Goal: Complete application form: Complete application form

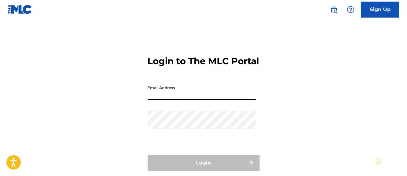
click at [183, 100] on input "Email Address" at bounding box center [202, 91] width 108 height 18
type input "[EMAIL_ADDRESS][DOMAIN_NAME]"
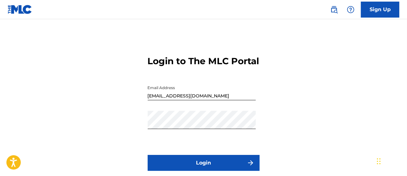
click at [197, 169] on button "Login" at bounding box center [204, 163] width 112 height 16
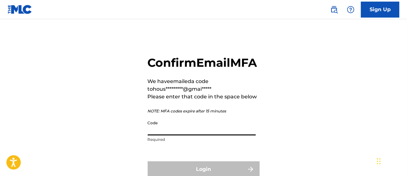
click at [176, 135] on input "Code" at bounding box center [202, 126] width 108 height 18
paste input "919193"
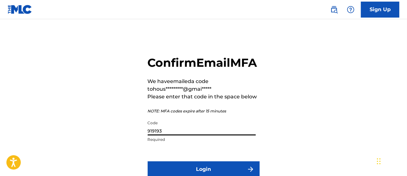
type input "919193"
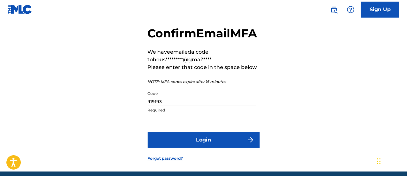
scroll to position [29, 0]
click at [189, 148] on button "Login" at bounding box center [204, 140] width 112 height 16
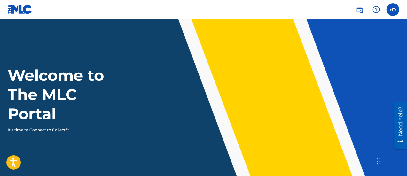
click at [391, 12] on label at bounding box center [392, 9] width 13 height 13
click at [393, 10] on input "[PERSON_NAME] [EMAIL_ADDRESS][DOMAIN_NAME] Notification Preferences Profile Log…" at bounding box center [393, 10] width 0 height 0
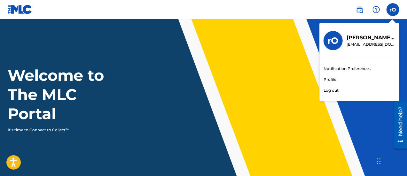
click at [333, 79] on link "Profile" at bounding box center [329, 80] width 13 height 6
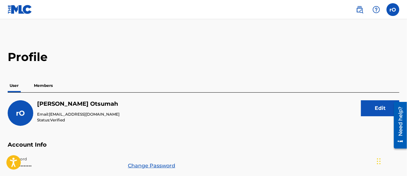
click at [49, 86] on p "Members" at bounding box center [43, 85] width 23 height 13
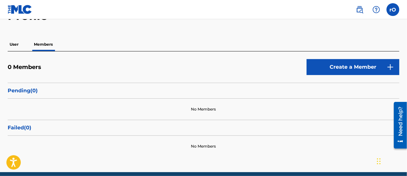
scroll to position [36, 0]
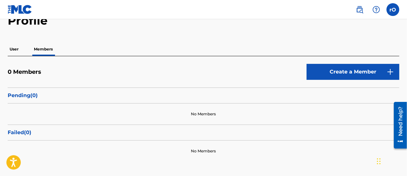
click at [341, 73] on link "Create a Member" at bounding box center [352, 72] width 93 height 16
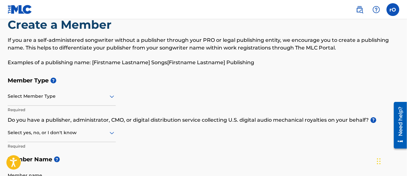
click at [112, 106] on div "Select Member Type" at bounding box center [62, 97] width 108 height 18
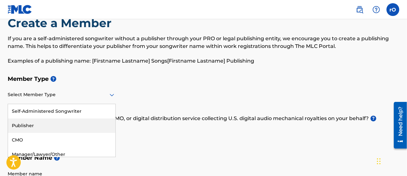
click at [26, 127] on div "Publisher" at bounding box center [61, 126] width 107 height 14
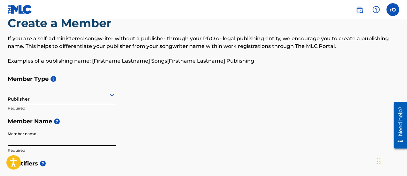
click at [70, 142] on input "Member name" at bounding box center [62, 137] width 108 height 18
type input "[PERSON_NAME]"
type input "[STREET_ADDRESS]"
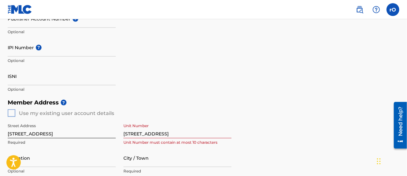
scroll to position [177, 0]
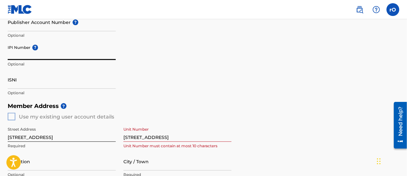
click at [66, 58] on input "IPI Number ?" at bounding box center [62, 51] width 108 height 18
paste input "1254738929"
type input "1254738929"
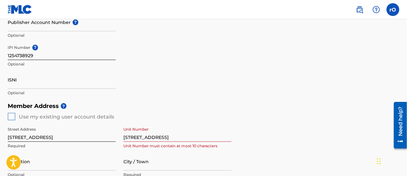
click at [10, 117] on div "Member Address ? Use my existing user account details Street Address [STREET_AD…" at bounding box center [203, 172] width 391 height 146
click at [177, 136] on input "[STREET_ADDRESS]" at bounding box center [177, 133] width 108 height 18
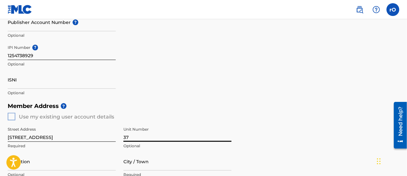
type input "3"
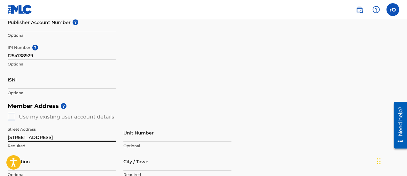
click at [98, 137] on input "[STREET_ADDRESS]" at bounding box center [62, 133] width 108 height 18
click at [13, 118] on div "Member Address ? Use my existing user account details Street Address Required U…" at bounding box center [203, 172] width 391 height 146
click at [11, 116] on div "Member Address ? Use my existing user account details Street Address Required U…" at bounding box center [203, 172] width 391 height 146
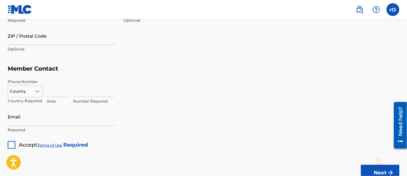
scroll to position [375, 0]
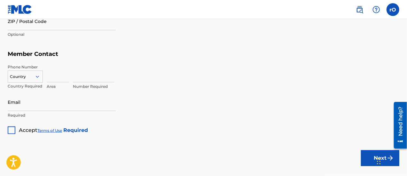
click at [36, 80] on div "Country" at bounding box center [25, 76] width 35 height 10
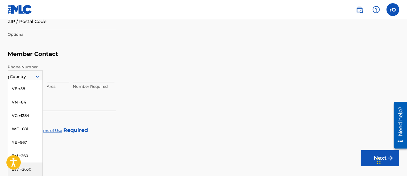
scroll to position [286, 0]
type input "gb"
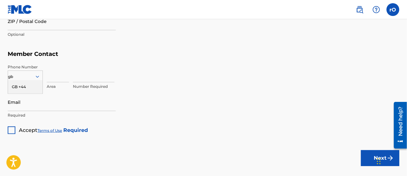
scroll to position [0, 0]
click at [19, 90] on div "GB +44" at bounding box center [25, 86] width 35 height 13
click at [60, 76] on input at bounding box center [58, 73] width 22 height 18
type input "7848"
type input "[PERSON_NAME]"
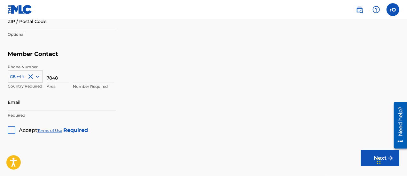
type input "Black African"
type input "[GEOGRAPHIC_DATA]"
type input "E8 4EU"
type input "44"
type input "865365"
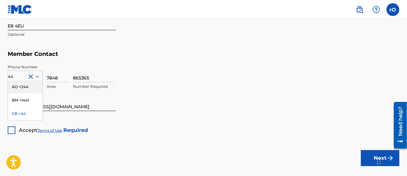
click at [104, 107] on input "[EMAIL_ADDRESS][DOMAIN_NAME]" at bounding box center [62, 102] width 108 height 18
type input "[EMAIL_ADDRESS][DOMAIN_NAME]"
click at [8, 132] on div at bounding box center [12, 131] width 8 height 8
click at [38, 76] on icon at bounding box center [38, 77] width 6 height 6
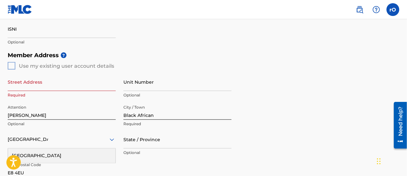
scroll to position [226, 0]
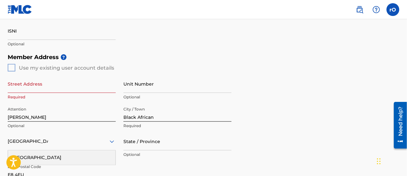
click at [11, 68] on div "Member Address ? Use my existing user account details Street Address Required U…" at bounding box center [203, 123] width 391 height 146
click at [165, 118] on input "Black African" at bounding box center [177, 113] width 108 height 18
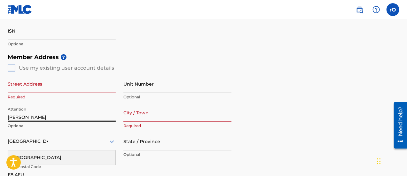
click at [51, 119] on input "[PERSON_NAME]" at bounding box center [62, 113] width 108 height 18
click at [13, 66] on div "Member Address ? Use my existing user account details Street Address Required U…" at bounding box center [203, 123] width 391 height 146
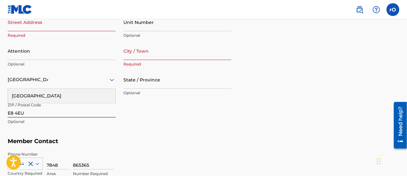
scroll to position [286, 0]
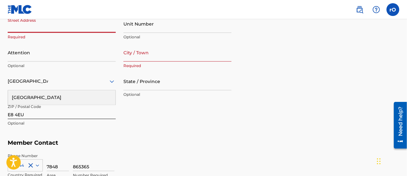
click at [86, 31] on input "Street Address" at bounding box center [62, 24] width 108 height 18
type input "Flat [STREET_ADDRESS]"
type input "[STREET_ADDRESS]"
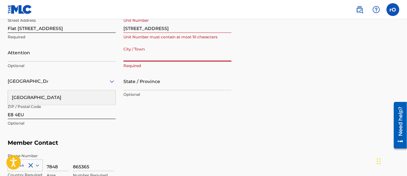
click at [158, 58] on input "City / Town" at bounding box center [177, 52] width 108 height 18
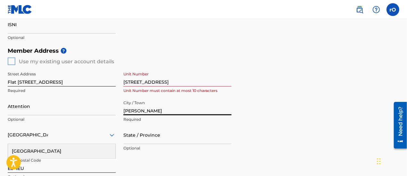
scroll to position [216, 0]
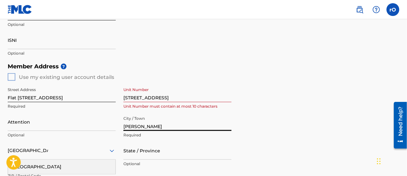
type input "[PERSON_NAME]"
click at [11, 75] on div "Member Address ? Use my existing user account details Street Address Flat [STRE…" at bounding box center [203, 133] width 391 height 146
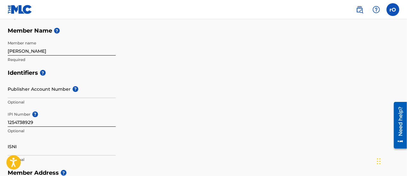
scroll to position [109, 0]
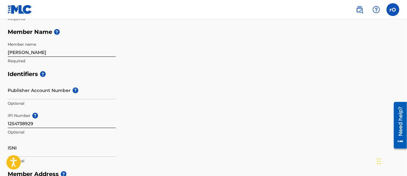
click at [46, 93] on input "Publisher Account Number ?" at bounding box center [62, 90] width 108 height 18
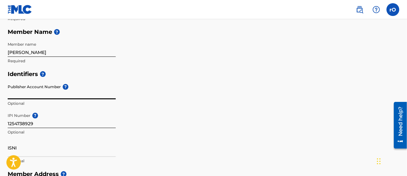
paste input "7544989"
type input "7544989"
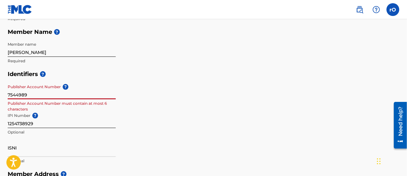
click at [31, 93] on input "7544989" at bounding box center [62, 90] width 108 height 18
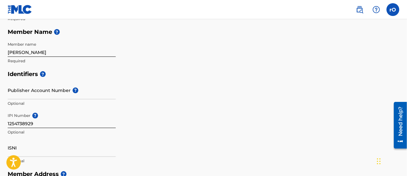
click at [406, 56] on div "Create a Member If you are a self-administered songwriter without a publisher t…" at bounding box center [203, 164] width 407 height 474
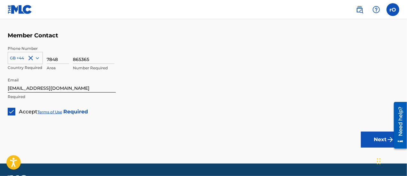
scroll to position [411, 0]
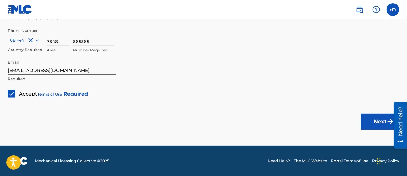
click at [380, 122] on button "Next" at bounding box center [380, 122] width 38 height 16
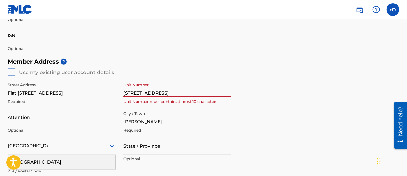
click at [134, 93] on input "[STREET_ADDRESS]" at bounding box center [177, 88] width 108 height 18
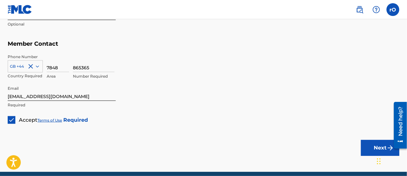
scroll to position [411, 0]
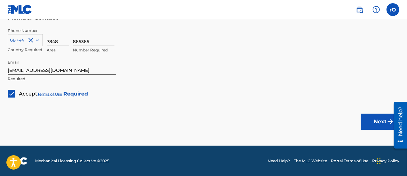
type input "[GEOGRAPHIC_DATA]"
click at [379, 118] on button "Next" at bounding box center [380, 122] width 38 height 16
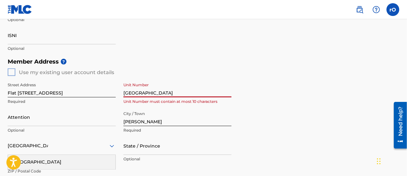
click at [175, 94] on input "[GEOGRAPHIC_DATA]" at bounding box center [177, 88] width 108 height 18
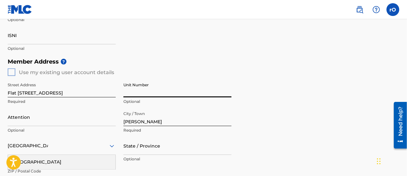
click at [126, 92] on input "Unit Number" at bounding box center [177, 88] width 108 height 18
type input "37"
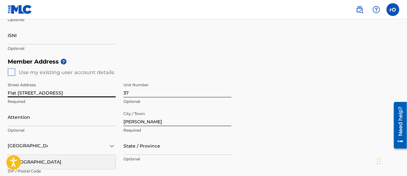
click at [24, 94] on input "Flat [STREET_ADDRESS]" at bounding box center [62, 88] width 108 height 18
type input "Shoreditch Court"
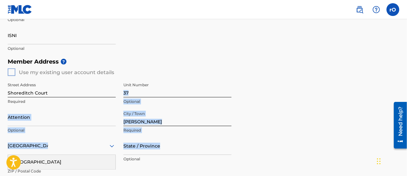
drag, startPoint x: 406, startPoint y: 87, endPoint x: 409, endPoint y: 140, distance: 53.4
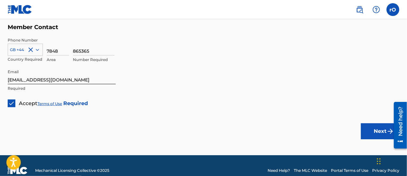
scroll to position [411, 0]
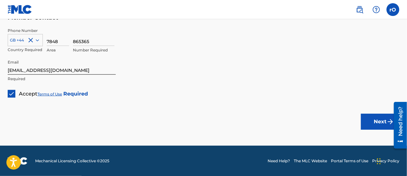
click at [385, 121] on button "Next" at bounding box center [380, 122] width 38 height 16
click at [378, 123] on button "Next" at bounding box center [380, 122] width 38 height 16
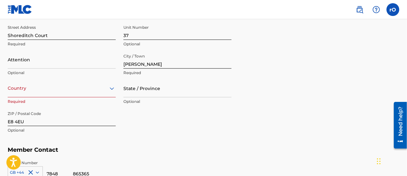
scroll to position [296, 0]
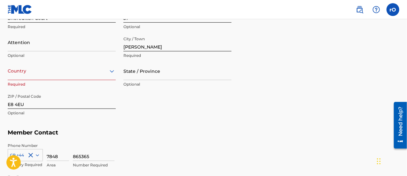
click at [92, 80] on div "option , selected. Select is focused ,type to refine list, press Down to open t…" at bounding box center [62, 71] width 108 height 18
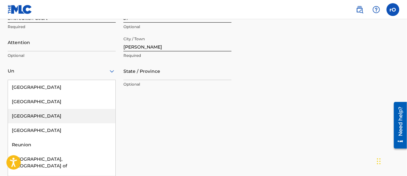
type input "[GEOGRAPHIC_DATA]"
type input "[PERSON_NAME]"
type input "44"
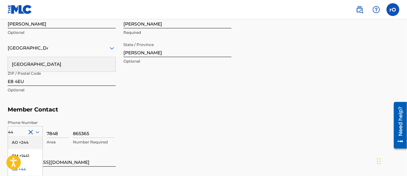
scroll to position [318, 0]
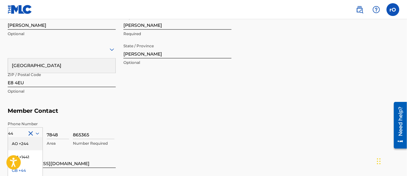
click at [139, 51] on input "[PERSON_NAME]" at bounding box center [177, 49] width 108 height 18
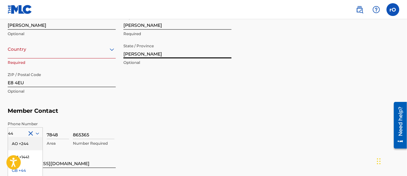
click at [139, 51] on input "[PERSON_NAME]" at bounding box center [177, 49] width 108 height 18
type input "[GEOGRAPHIC_DATA]"
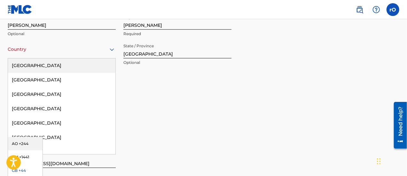
click at [92, 56] on div "Country" at bounding box center [62, 49] width 108 height 18
type input "Un"
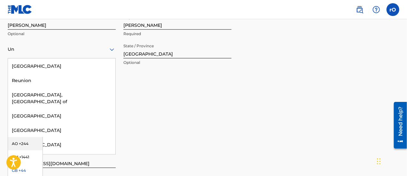
scroll to position [48, 0]
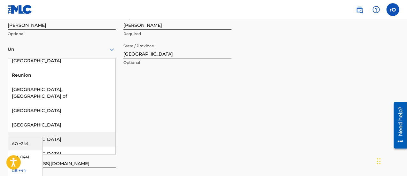
click at [43, 132] on div "[GEOGRAPHIC_DATA]" at bounding box center [61, 139] width 107 height 14
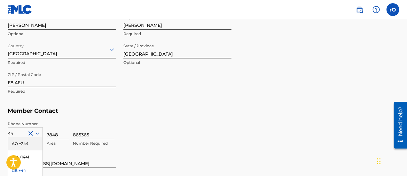
scroll to position [411, 0]
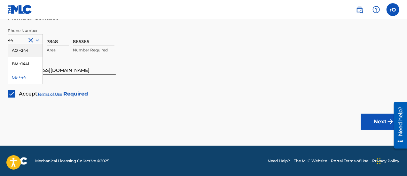
click at [375, 119] on button "Next" at bounding box center [380, 122] width 38 height 16
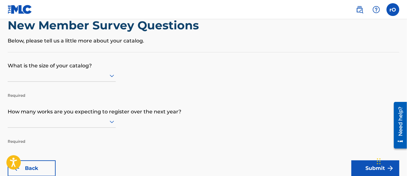
click at [98, 82] on div at bounding box center [62, 76] width 108 height 12
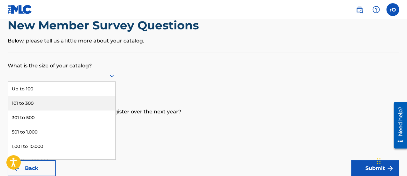
scroll to position [19, 0]
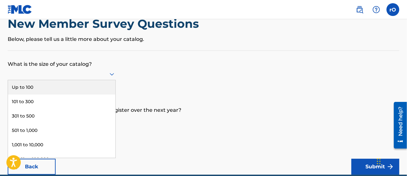
click at [55, 88] on div "Up to 100" at bounding box center [61, 87] width 107 height 14
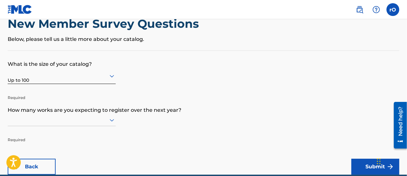
scroll to position [65, 0]
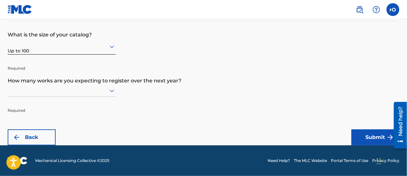
click at [107, 97] on div at bounding box center [62, 91] width 108 height 12
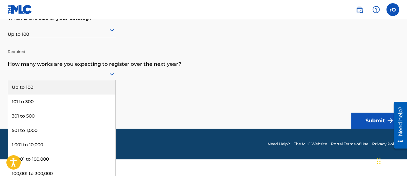
click at [47, 86] on div "Up to 100" at bounding box center [61, 87] width 107 height 14
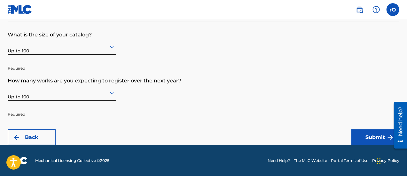
scroll to position [48, 0]
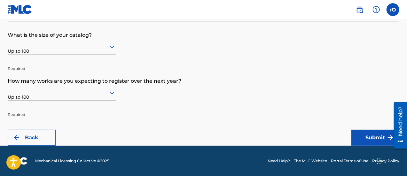
click at [368, 135] on button "Submit" at bounding box center [375, 138] width 48 height 16
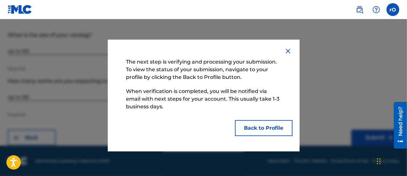
click at [270, 126] on button "Back to Profile" at bounding box center [264, 128] width 58 height 16
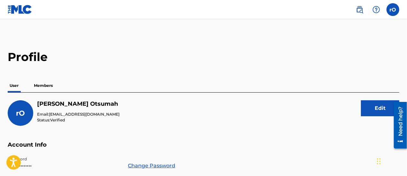
click at [43, 82] on p "Members" at bounding box center [43, 85] width 23 height 13
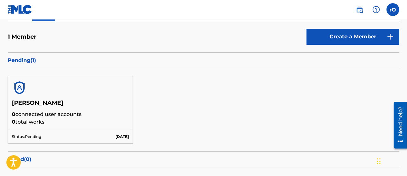
scroll to position [70, 0]
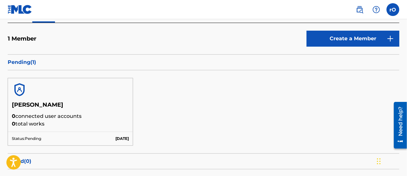
click at [335, 40] on link "Create a Member" at bounding box center [352, 39] width 93 height 16
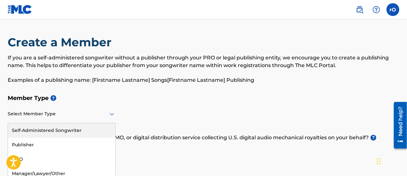
scroll to position [19, 0]
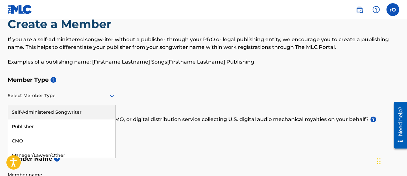
click at [110, 105] on div "5 results available. Use Up and Down to choose options, press Enter to select t…" at bounding box center [62, 96] width 108 height 18
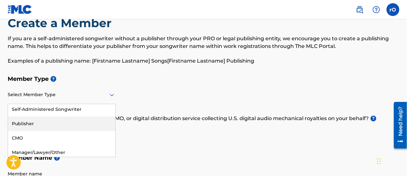
scroll to position [0, 0]
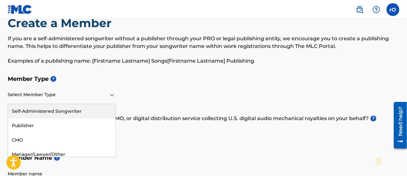
click at [57, 110] on div "Self-Administered Songwriter" at bounding box center [61, 111] width 107 height 14
